Goal: Contribute content

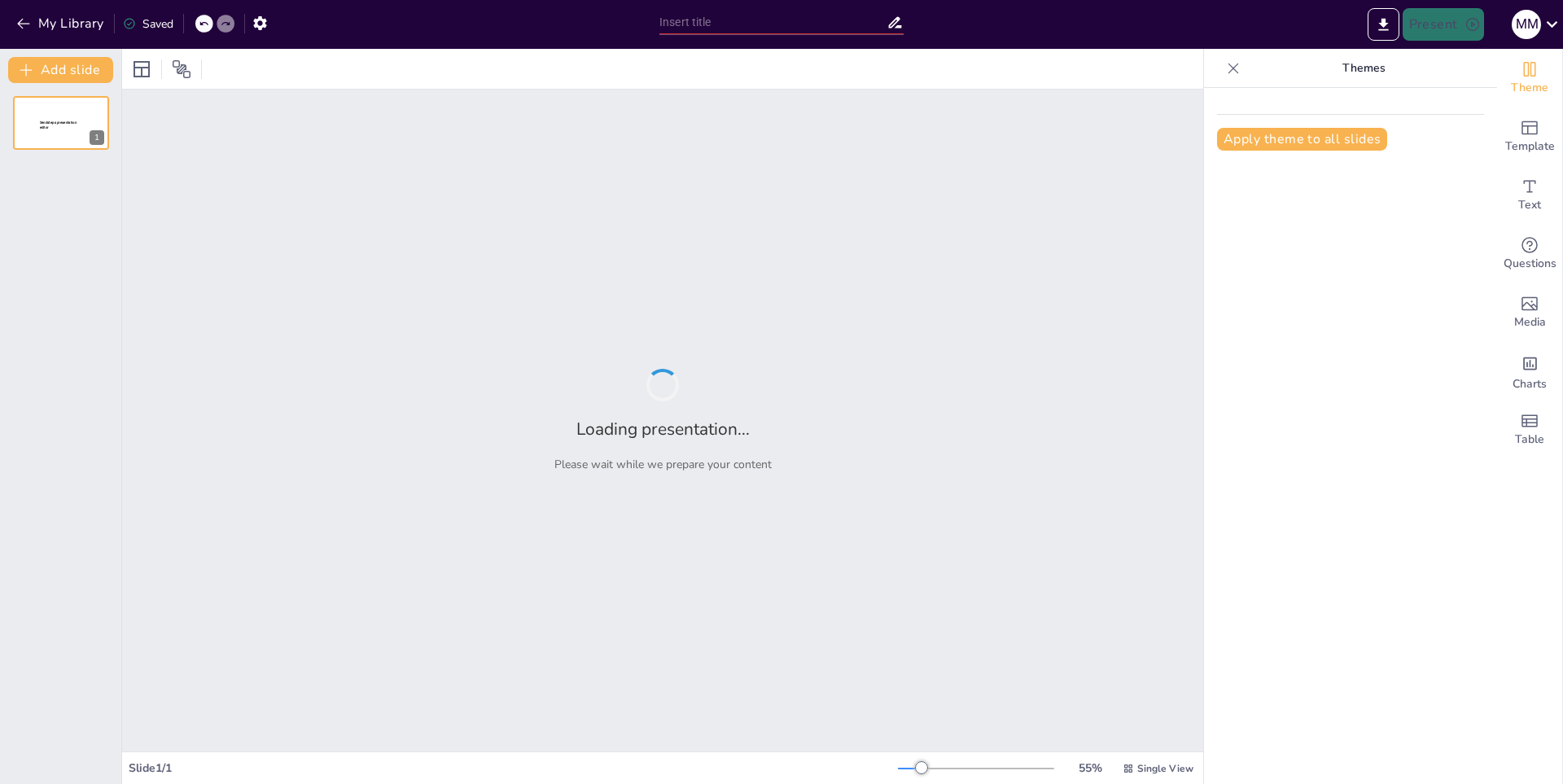
type input "Impactos del Cambio Climático en el Planeta"
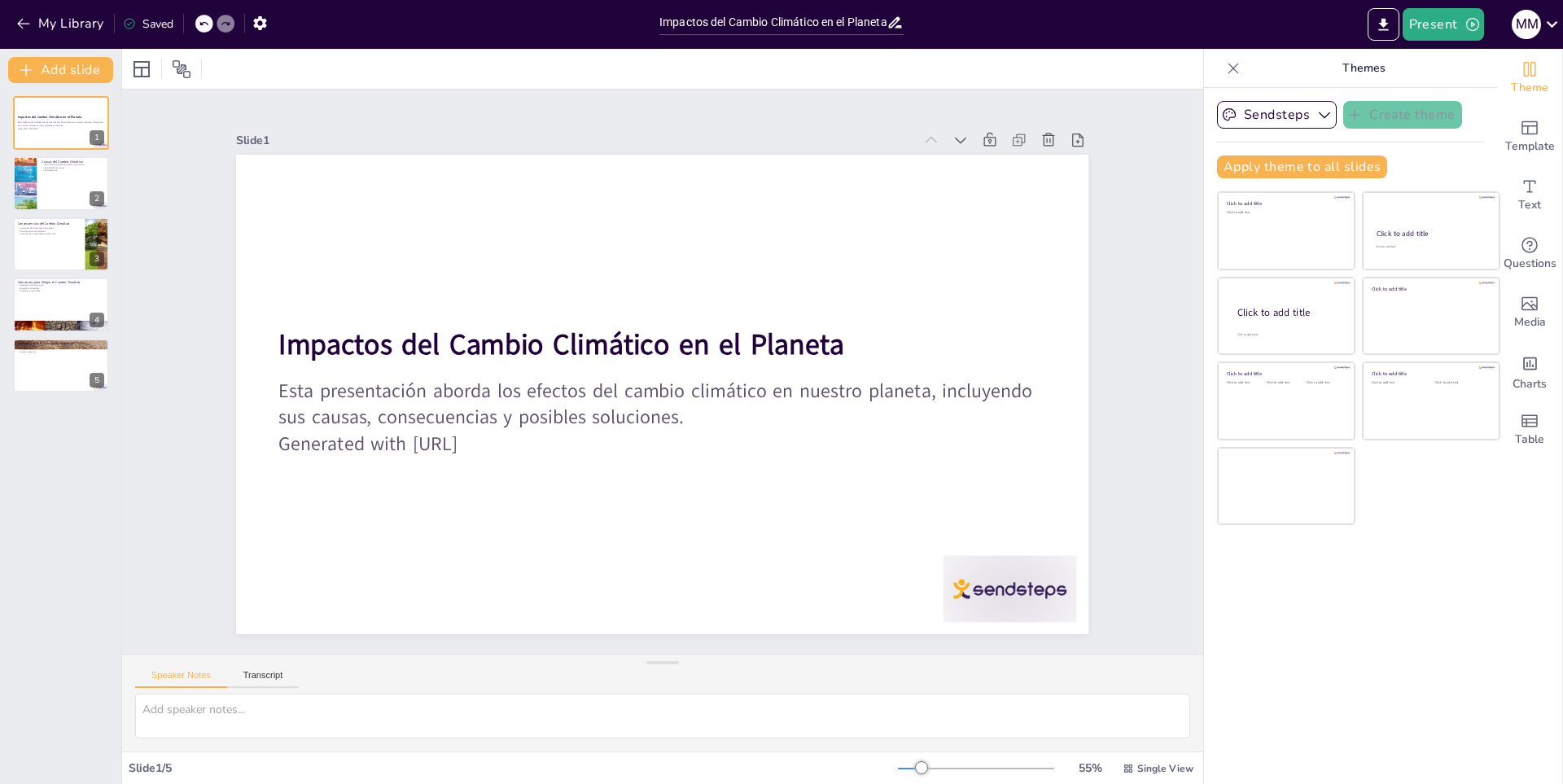
click at [37, 8] on div "My Library Saved" at bounding box center [326, 23] width 651 height 46
click at [38, 25] on button "My Library" at bounding box center [61, 23] width 99 height 26
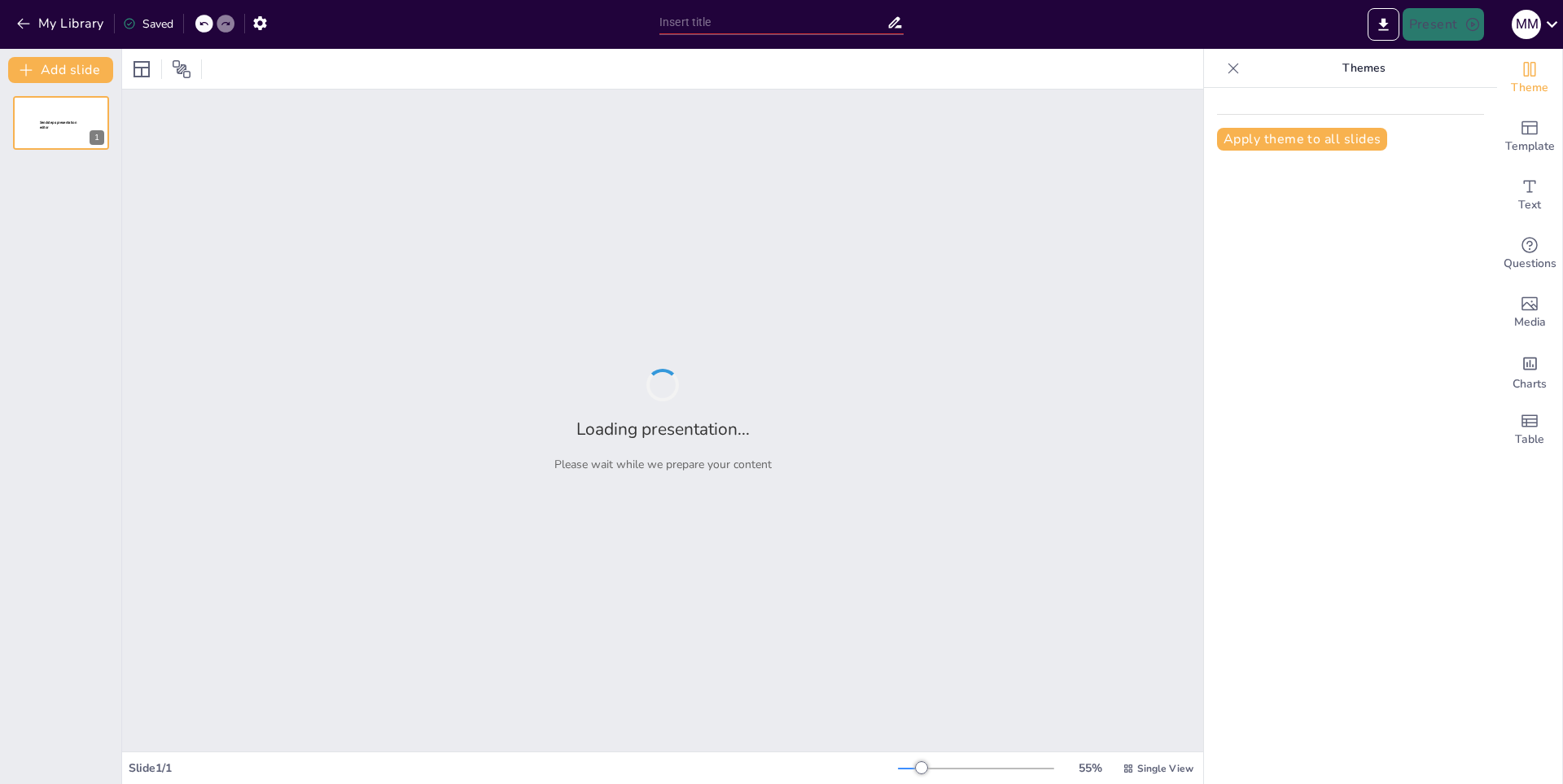
type input "Grandes Equipos y Jugadores en la Historia del Fútbol"
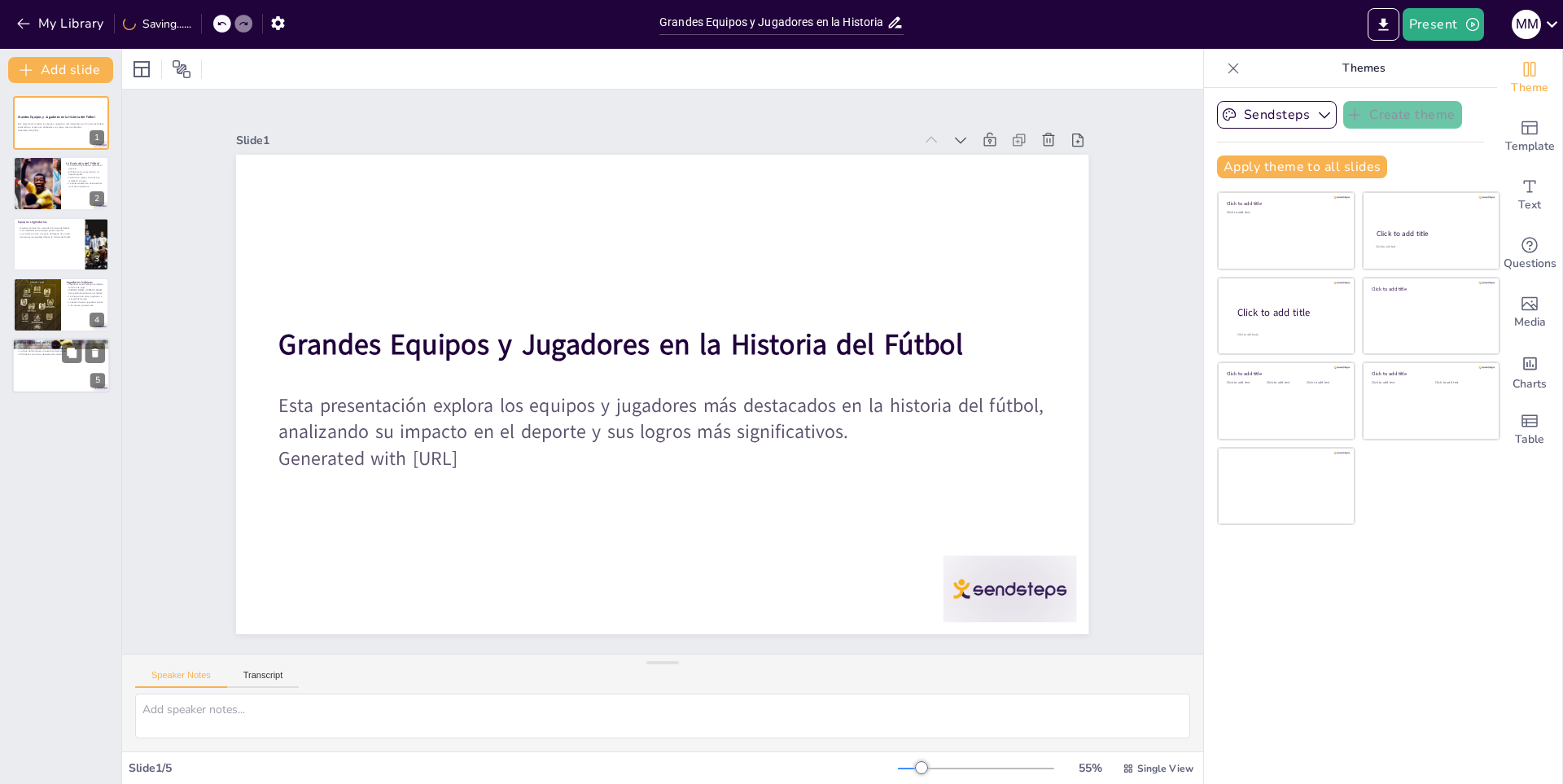
click at [66, 379] on div at bounding box center [60, 365] width 98 height 55
type textarea "El fútbol tiene un poder único para unir a personas de diferentes orígenes y cu…"
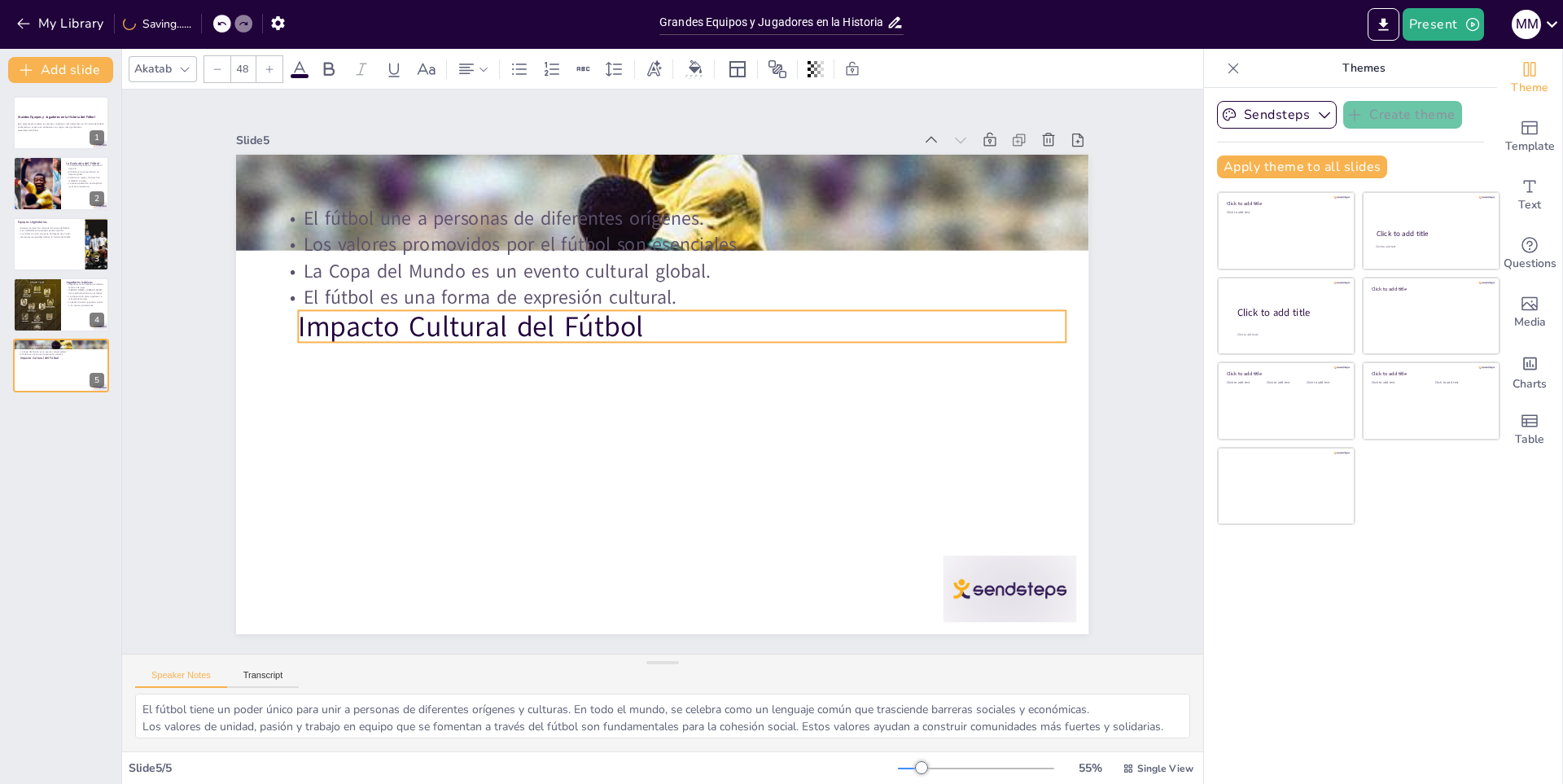
drag, startPoint x: 271, startPoint y: 188, endPoint x: 291, endPoint y: 320, distance: 133.5
click at [324, 320] on p "Impacto Cultural del Fútbol" at bounding box center [695, 334] width 742 height 275
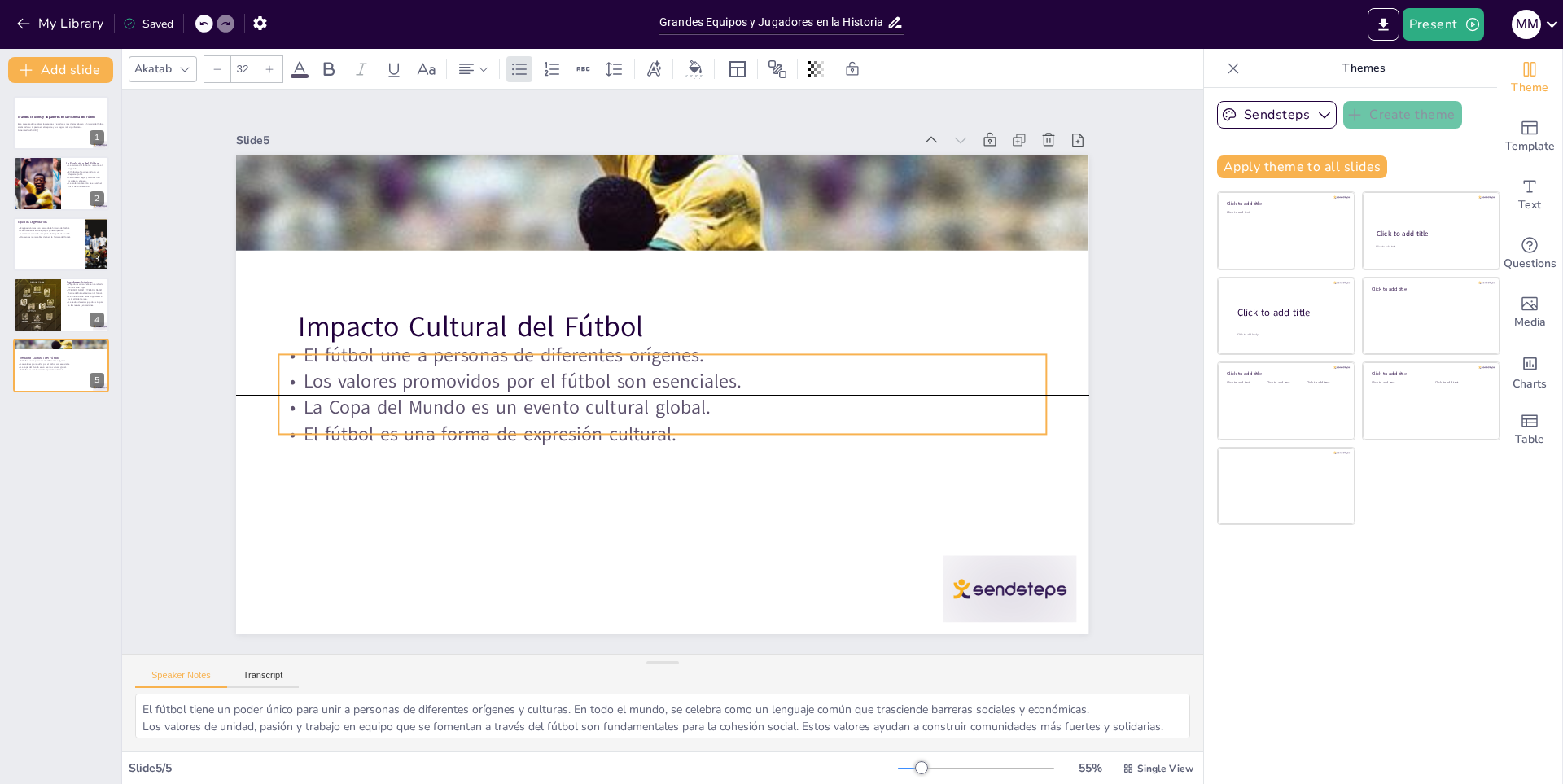
drag, startPoint x: 288, startPoint y: 206, endPoint x: 289, endPoint y: 346, distance: 140.0
click at [313, 346] on p "El fútbol une a personas de diferentes orígenes." at bounding box center [668, 355] width 712 height 336
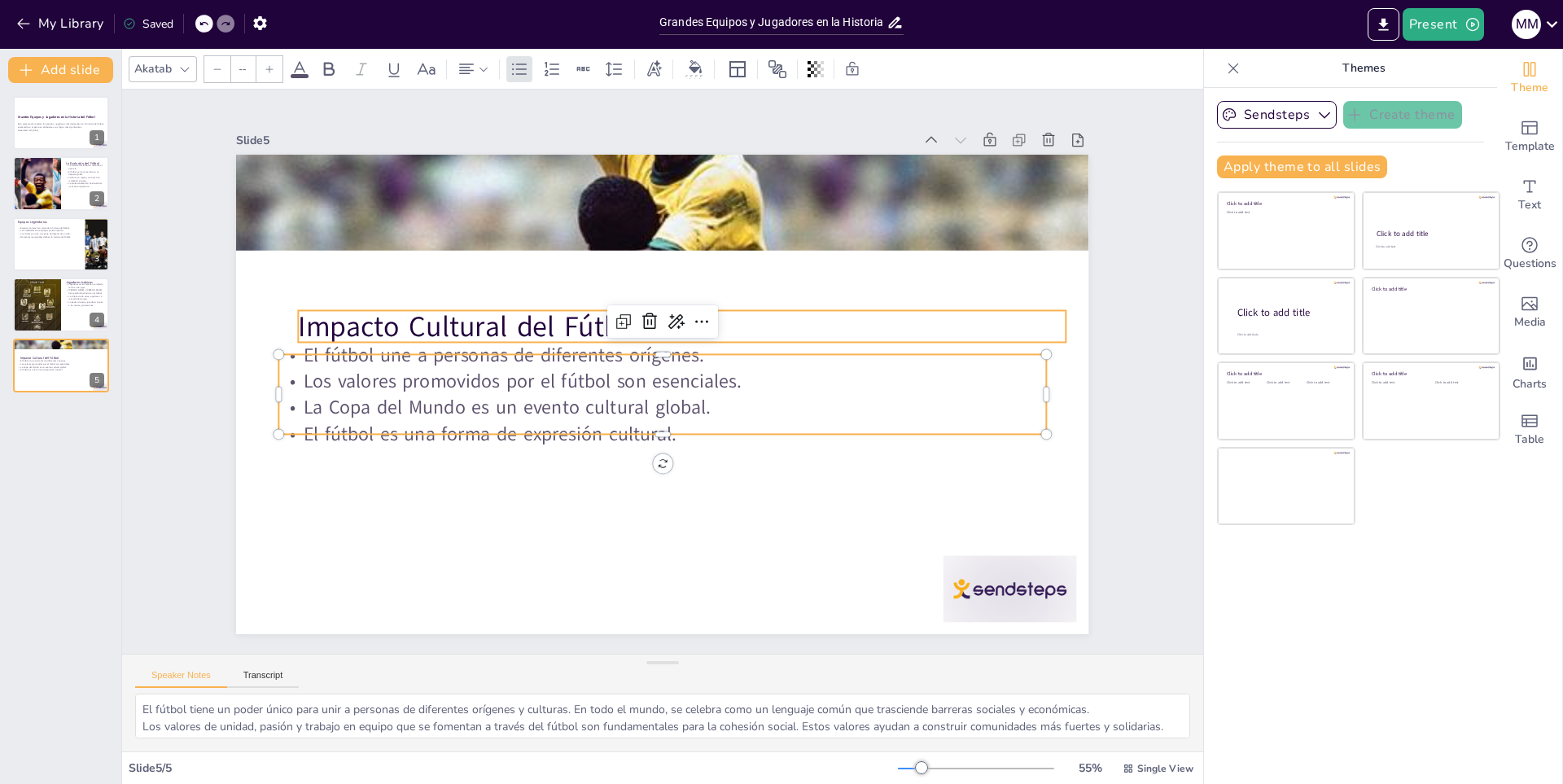
type input "48"
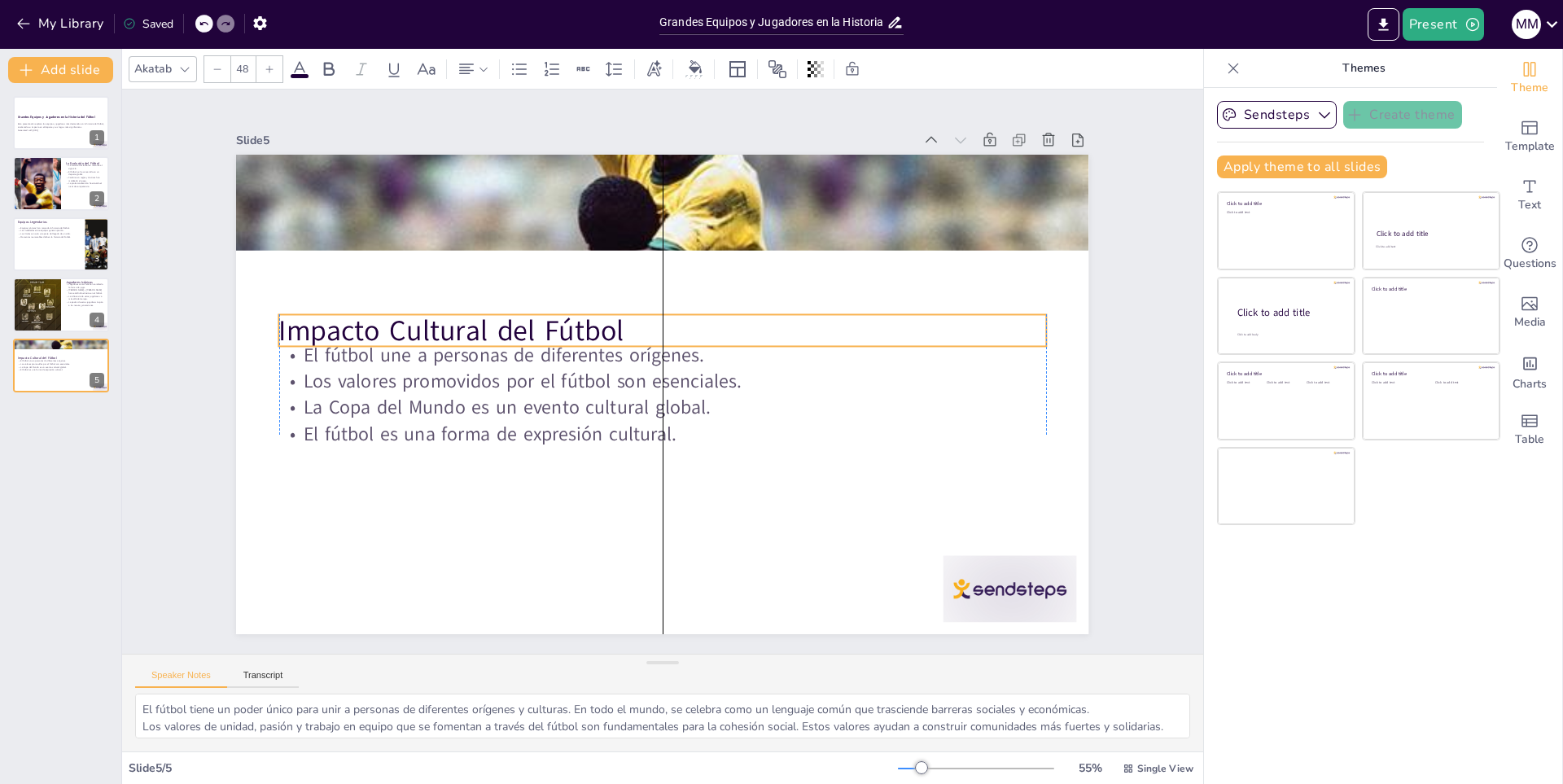
drag, startPoint x: 401, startPoint y: 321, endPoint x: 382, endPoint y: 326, distance: 19.6
click at [382, 326] on p "Impacto Cultural del Fútbol" at bounding box center [671, 332] width 759 height 198
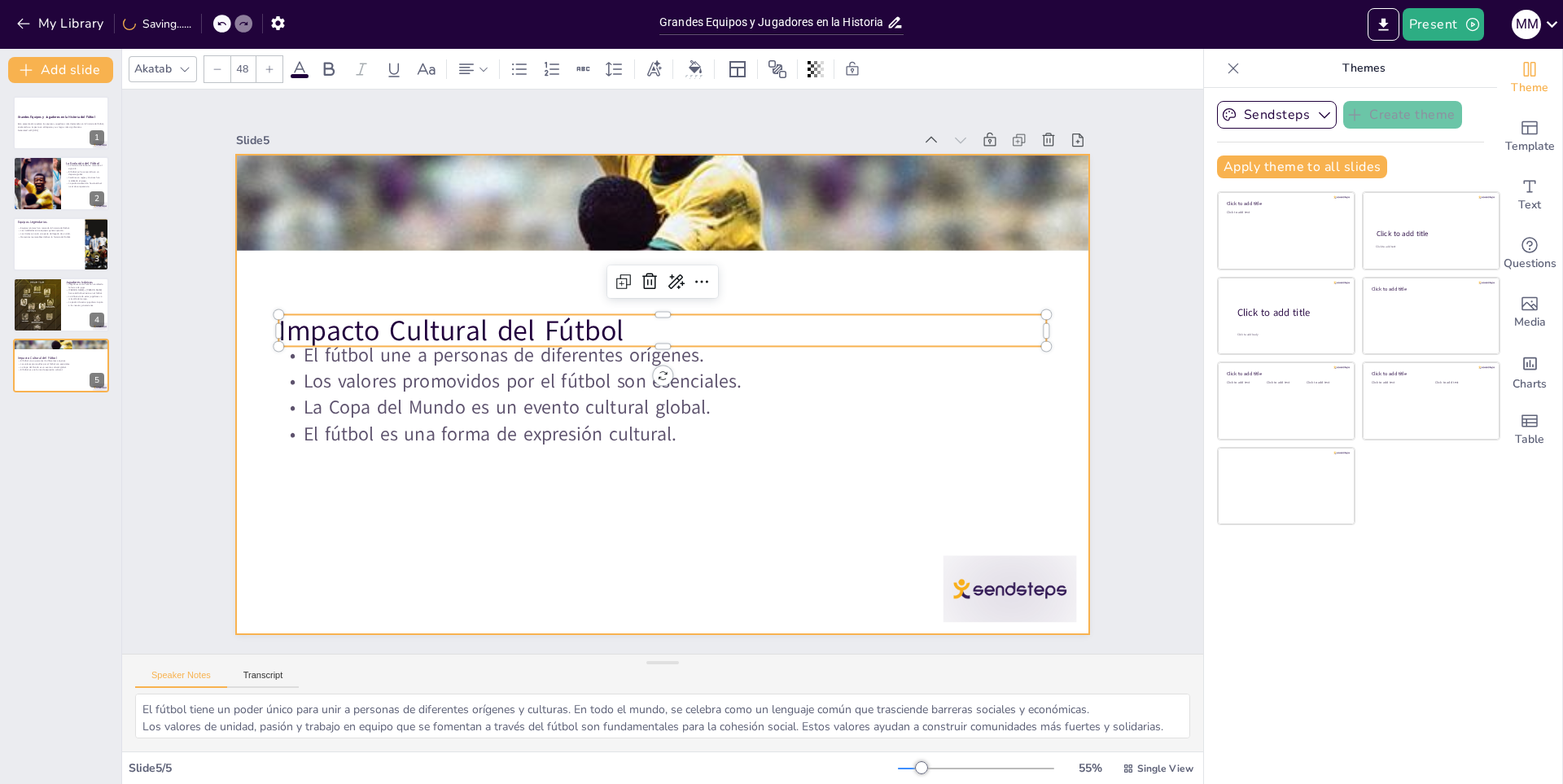
click at [361, 270] on div at bounding box center [649, 389] width 971 height 889
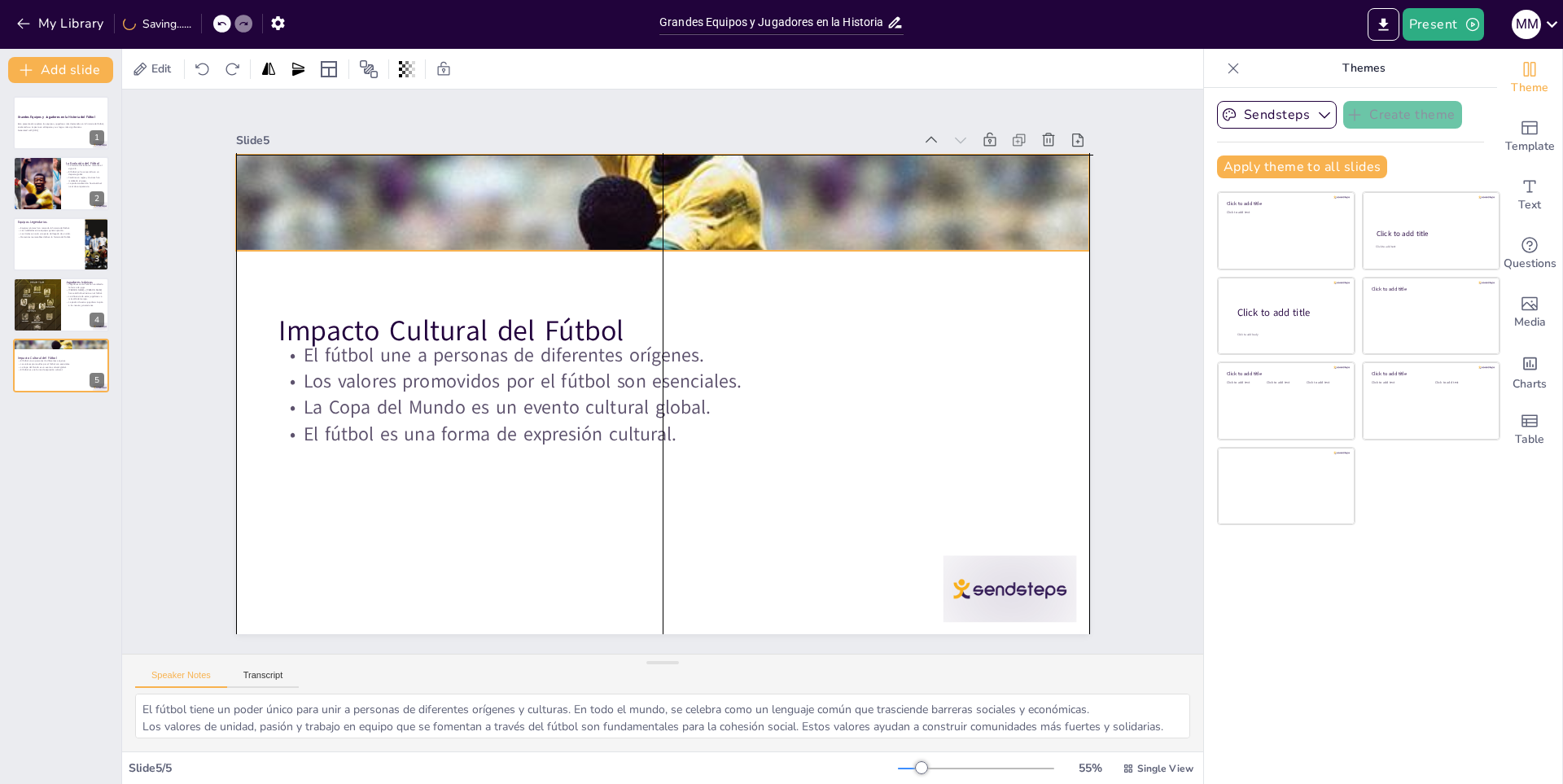
click at [382, 208] on div at bounding box center [662, 202] width 852 height 561
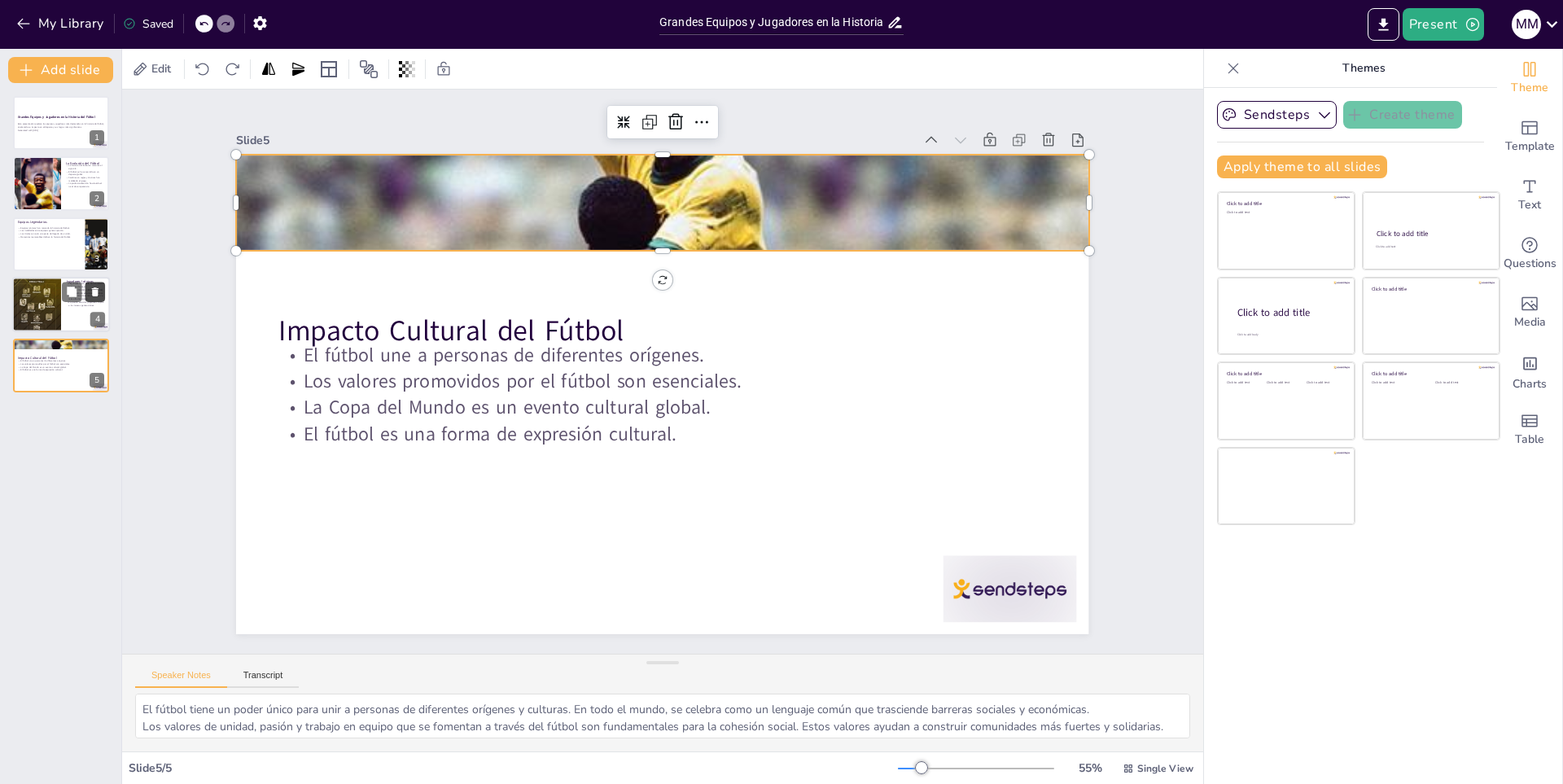
click at [89, 294] on icon at bounding box center [94, 292] width 11 height 11
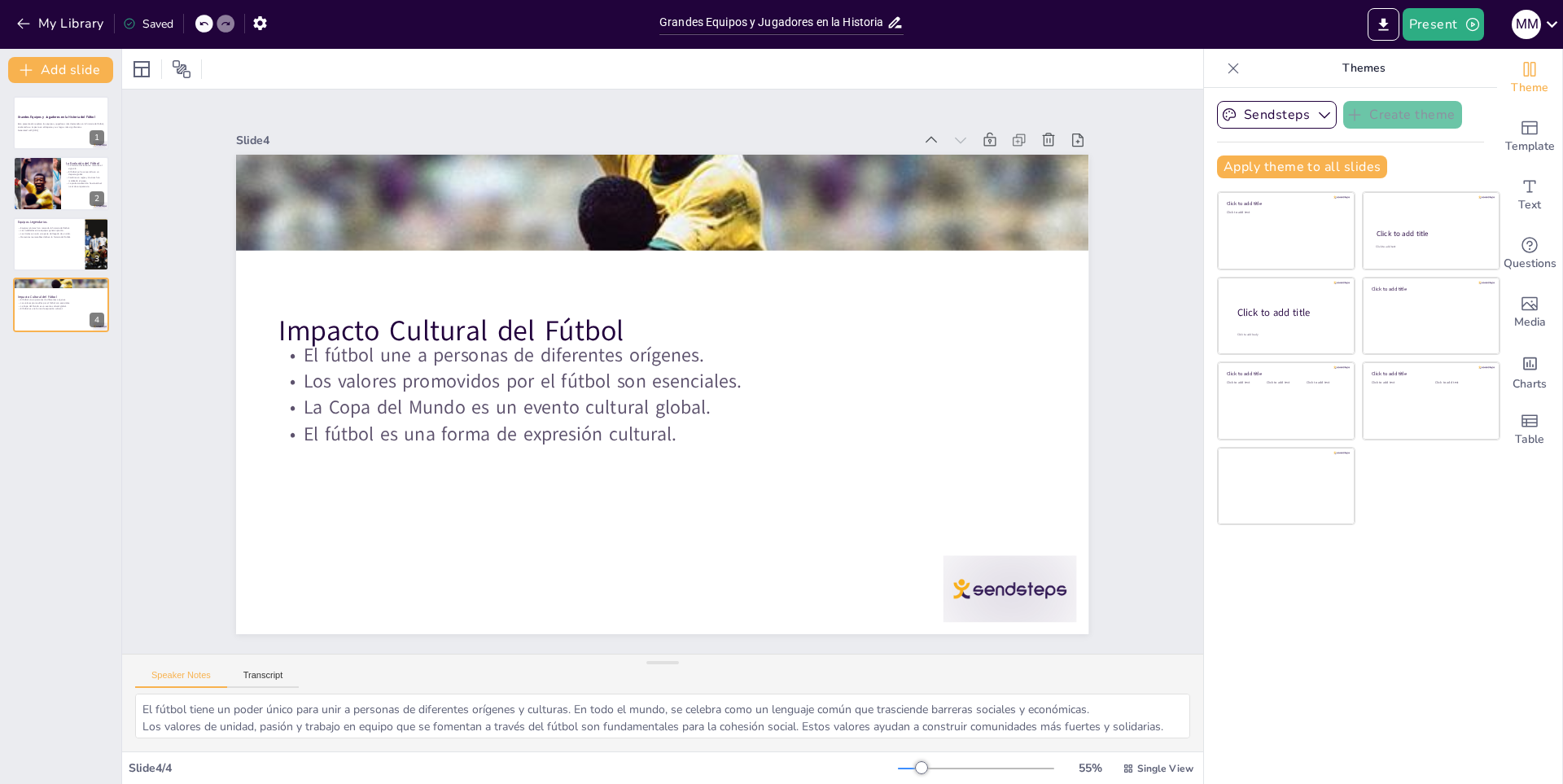
click at [203, 19] on icon at bounding box center [203, 23] width 9 height 9
click at [41, 300] on div at bounding box center [36, 305] width 48 height 61
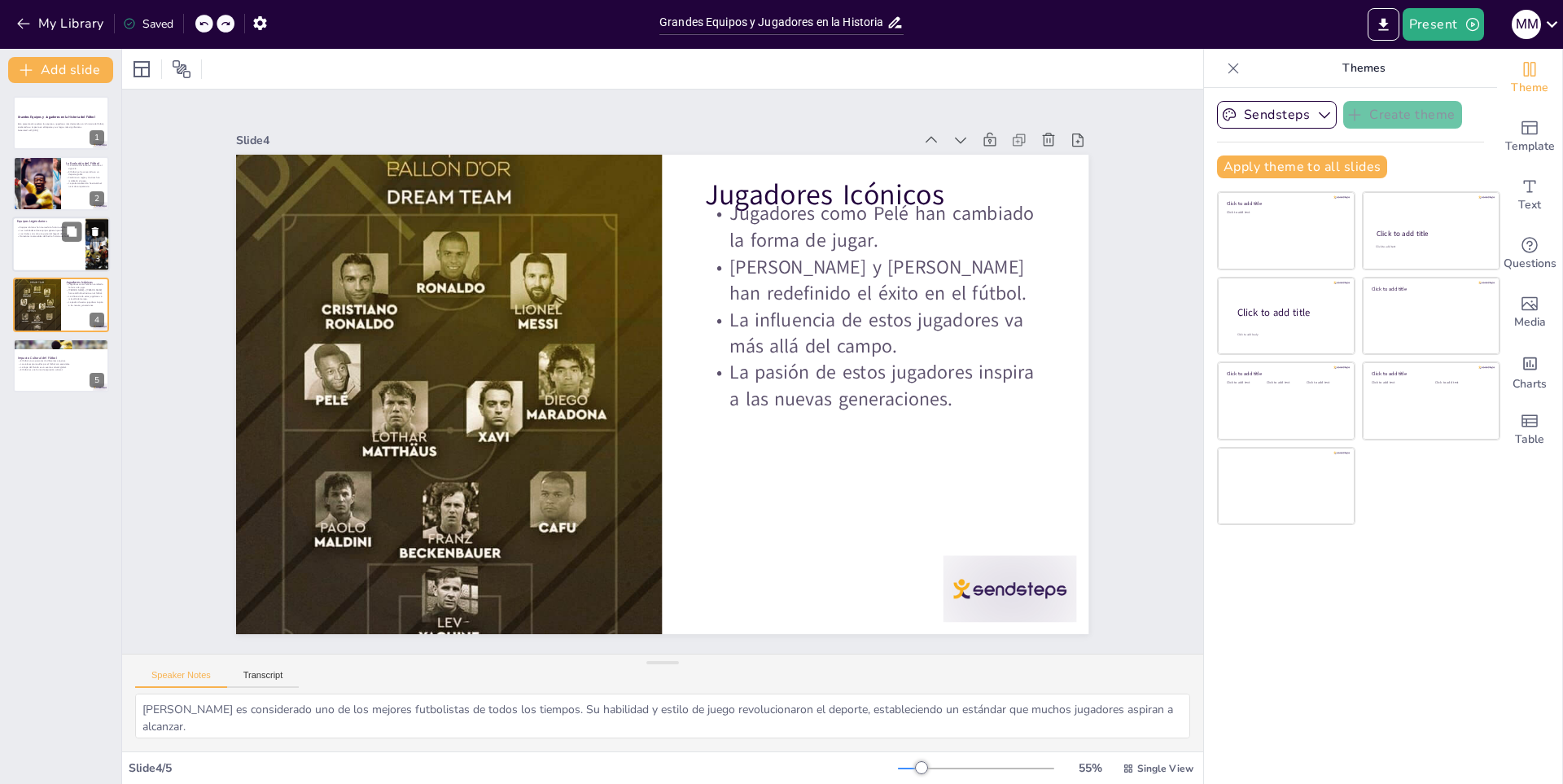
click at [31, 252] on div at bounding box center [60, 244] width 98 height 55
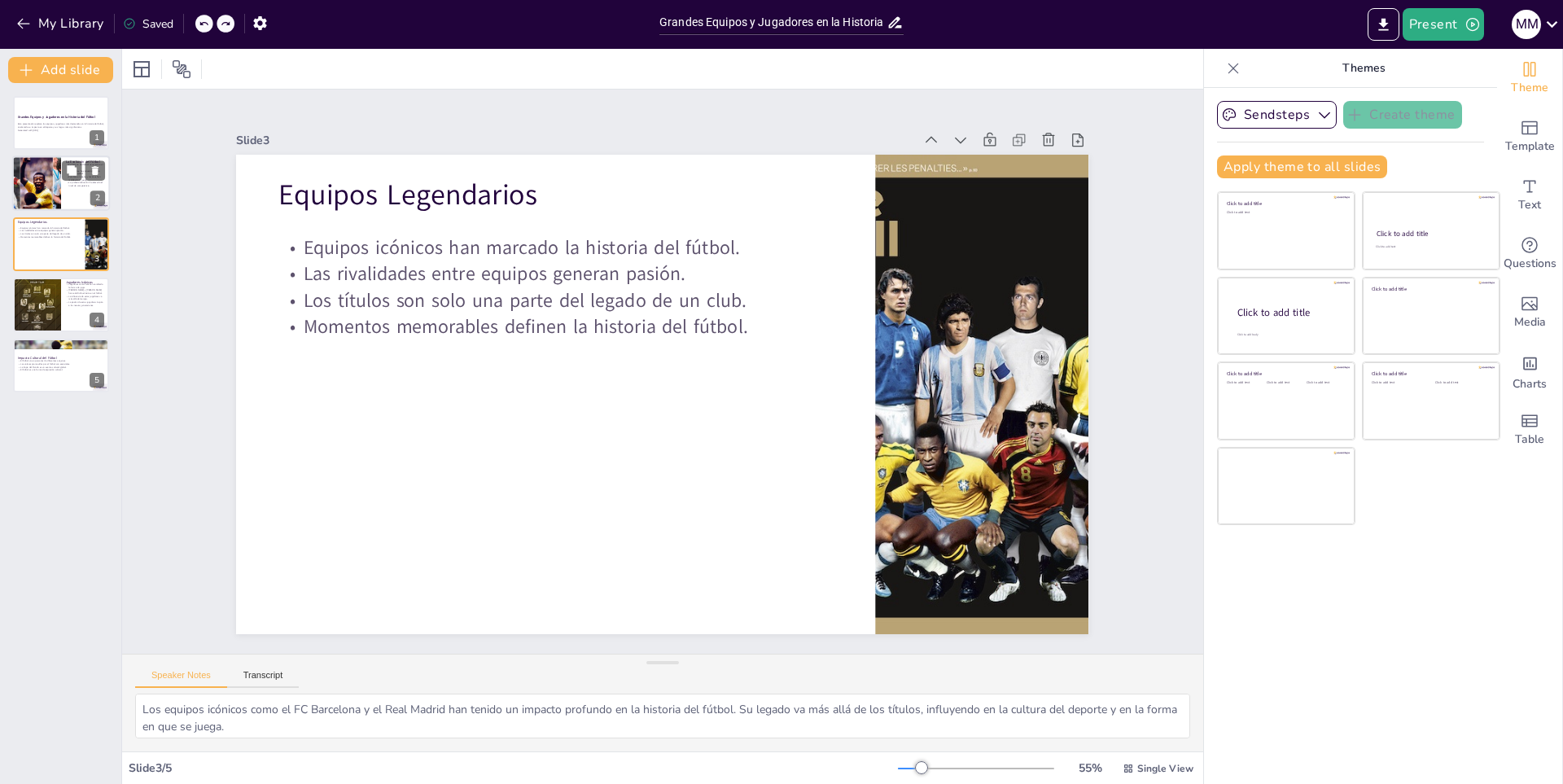
click at [46, 189] on div at bounding box center [37, 184] width 98 height 55
type textarea "La historia del fútbol es fascinante y se remonta a sus inicios en el siglo XIX…"
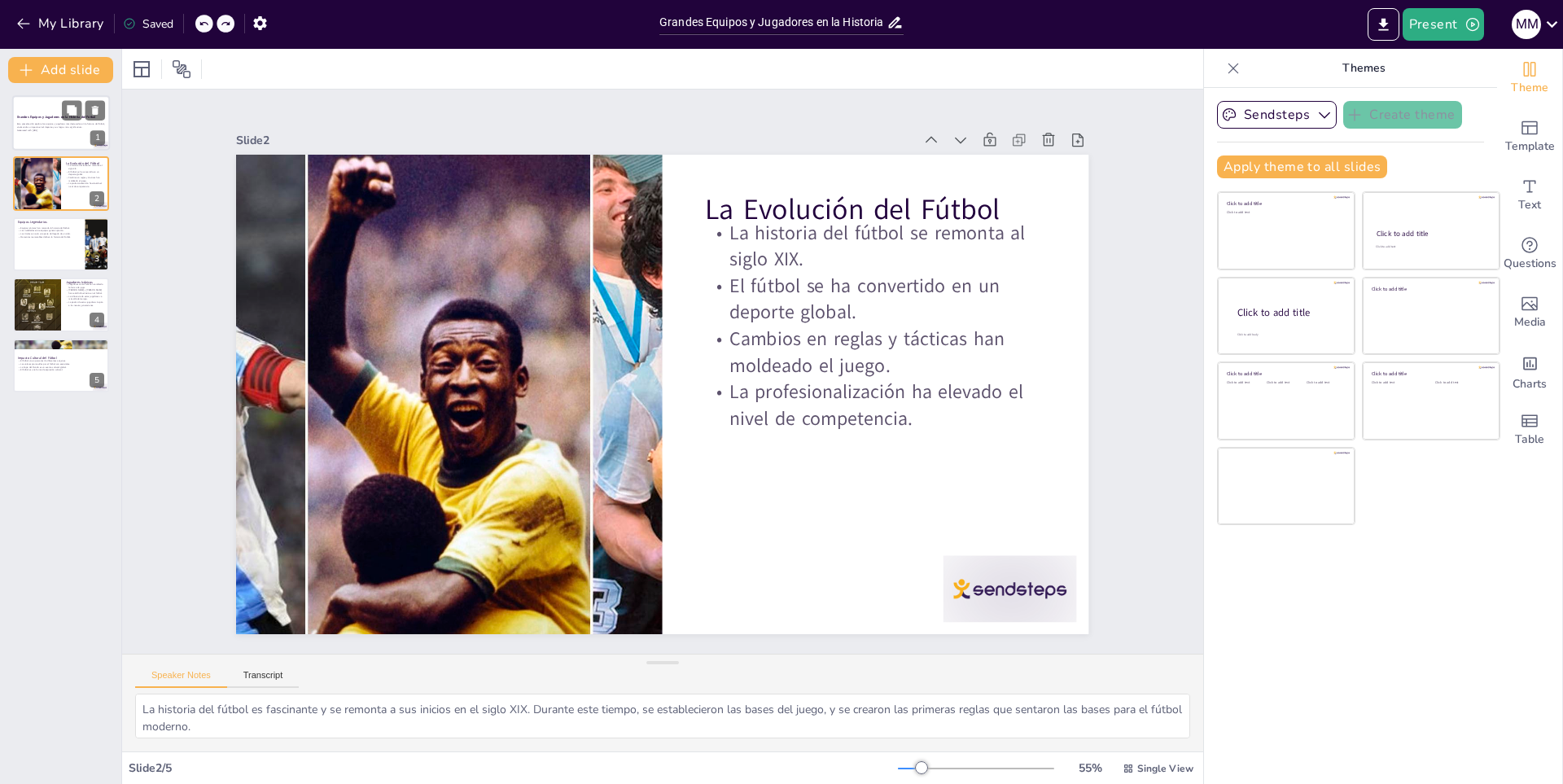
click at [53, 137] on div at bounding box center [60, 122] width 98 height 55
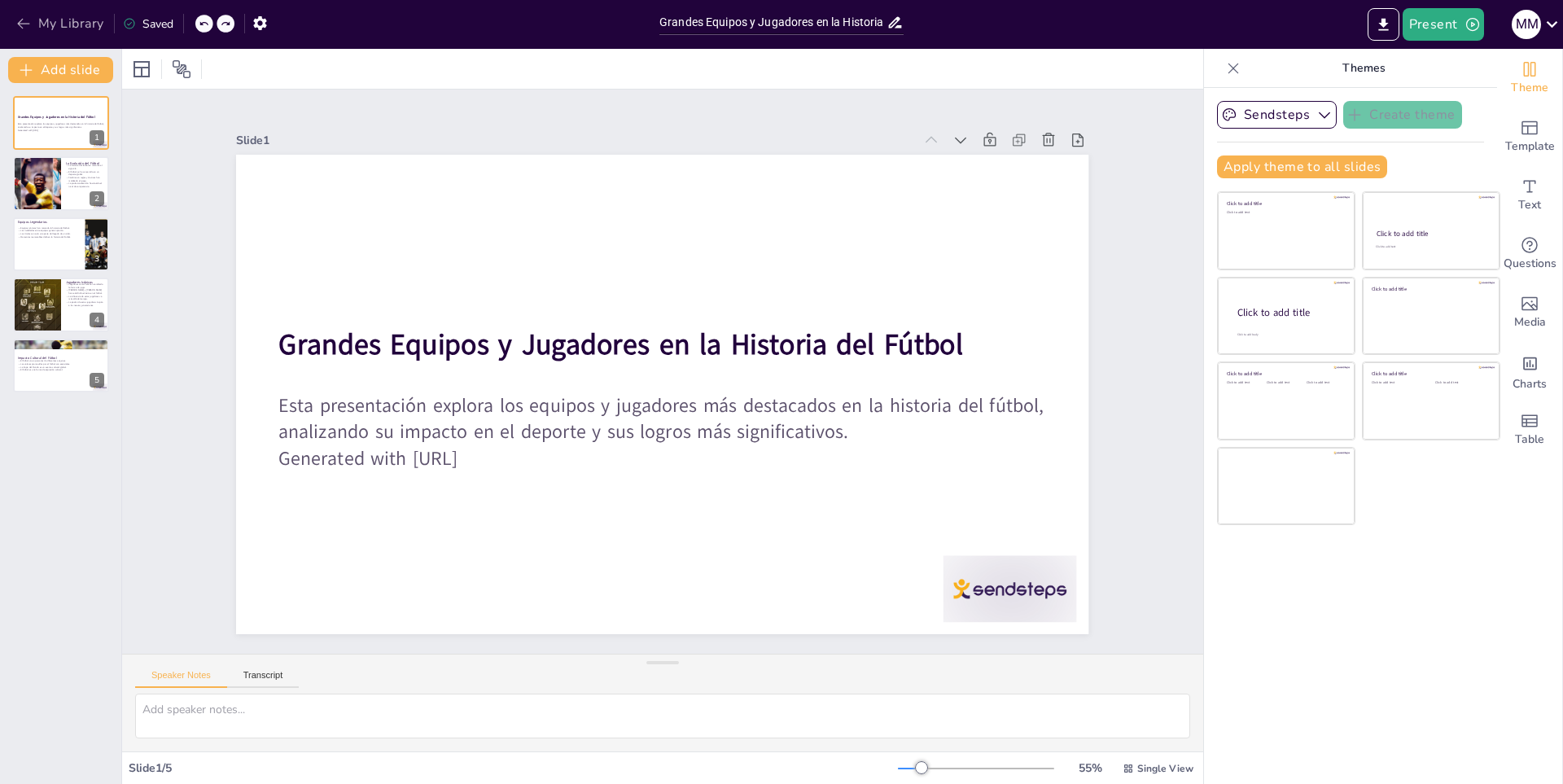
click at [41, 20] on button "My Library" at bounding box center [61, 23] width 99 height 26
